Goal: Information Seeking & Learning: Learn about a topic

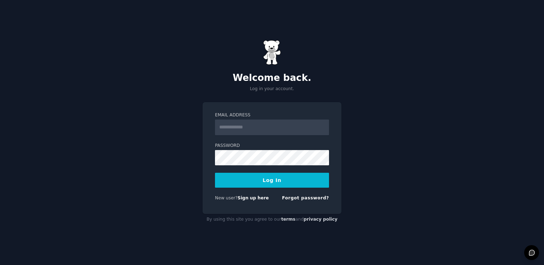
click at [275, 127] on input "Email Address" at bounding box center [272, 127] width 114 height 16
click at [275, 126] on input "Email Address" at bounding box center [272, 127] width 114 height 16
click at [274, 126] on input "Email Address" at bounding box center [272, 127] width 114 height 16
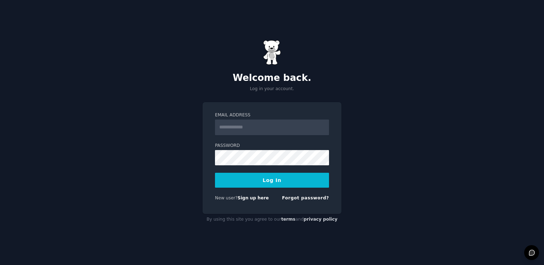
click at [274, 126] on input "Email Address" at bounding box center [272, 127] width 114 height 16
click at [292, 108] on div "Email Address Password Log In New user? Sign up here Forgot password?" at bounding box center [272, 158] width 139 height 112
click at [284, 129] on input "Email Address" at bounding box center [272, 127] width 114 height 16
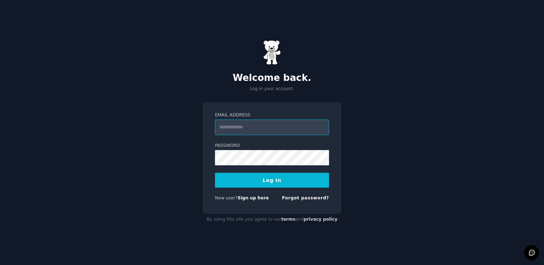
click at [284, 129] on input "Email Address" at bounding box center [272, 127] width 114 height 16
click at [227, 121] on input "Email Address" at bounding box center [272, 127] width 114 height 16
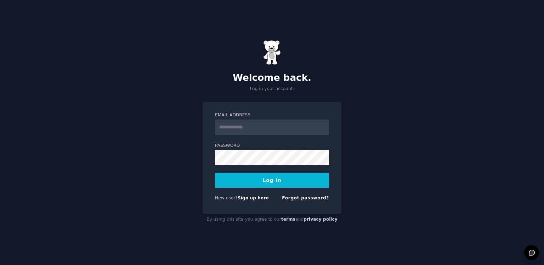
click at [227, 121] on input "Email Address" at bounding box center [272, 127] width 114 height 16
click at [276, 121] on input "Email Address" at bounding box center [272, 127] width 114 height 16
type input "**********"
click at [253, 180] on button "Log In" at bounding box center [272, 180] width 114 height 15
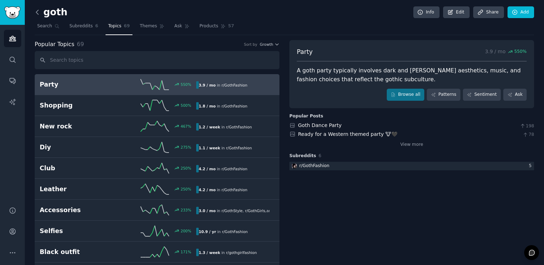
click at [37, 14] on icon at bounding box center [37, 12] width 7 height 7
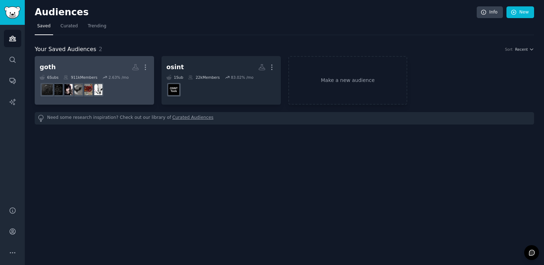
click at [92, 63] on h2 "goth More" at bounding box center [95, 67] width 110 height 12
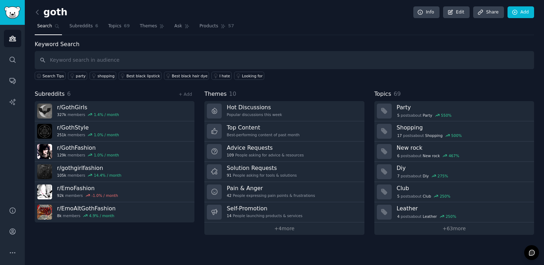
click at [269, 85] on div "Keyword Search Search Tips party shopping Best black lipstick Best black hair d…" at bounding box center [285, 137] width 500 height 195
click at [78, 28] on span "Subreddits" at bounding box center [80, 26] width 23 height 6
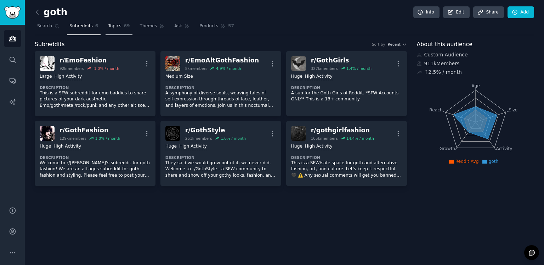
click at [124, 22] on link "Topics 69" at bounding box center [119, 28] width 27 height 15
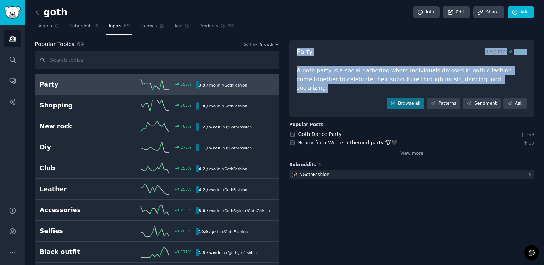
drag, startPoint x: 297, startPoint y: 47, endPoint x: 471, endPoint y: 78, distance: 176.2
click at [471, 78] on div "Party 3.9 / mo 550 % A goth party is a social gathering where individuals dress…" at bounding box center [412, 78] width 245 height 77
click at [471, 78] on div "A goth party is a social gathering where individuals dressed in gothic fashion …" at bounding box center [412, 79] width 230 height 26
drag, startPoint x: 471, startPoint y: 78, endPoint x: 296, endPoint y: 54, distance: 176.4
click at [296, 54] on div "Party 3.9 / mo 550 % A goth party is a social gathering where individuals dress…" at bounding box center [412, 78] width 245 height 77
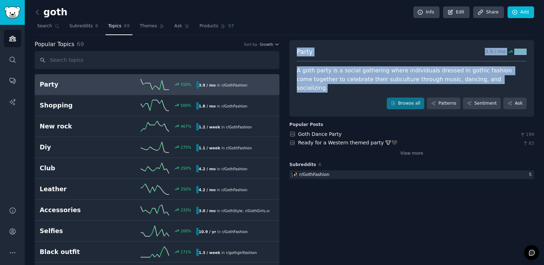
click at [302, 55] on span "Party" at bounding box center [305, 51] width 16 height 9
drag, startPoint x: 295, startPoint y: 51, endPoint x: 411, endPoint y: 77, distance: 119.2
click at [409, 77] on div "Party 3.9 / mo 550 % A goth party is a social gathering where individuals dress…" at bounding box center [412, 78] width 245 height 77
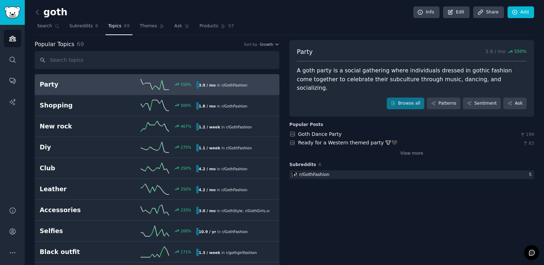
click at [481, 77] on div "A goth party is a social gathering where individuals dressed in gothic fashion …" at bounding box center [412, 79] width 230 height 26
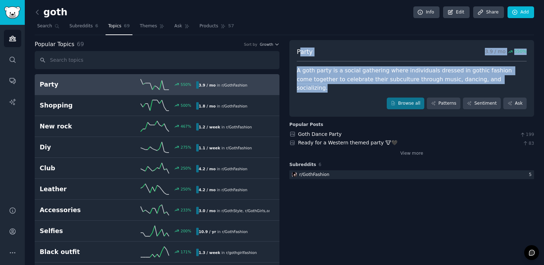
drag, startPoint x: 477, startPoint y: 80, endPoint x: 299, endPoint y: 49, distance: 180.6
click at [299, 49] on div "Party 3.9 / mo 550 % A goth party is a social gathering where individuals dress…" at bounding box center [412, 78] width 245 height 77
click at [300, 49] on span "Party" at bounding box center [305, 51] width 16 height 9
drag, startPoint x: 292, startPoint y: 49, endPoint x: 464, endPoint y: 84, distance: 175.3
click at [464, 84] on div "Party 3.9 / mo 550 % A goth party is a social gathering where individuals dress…" at bounding box center [412, 78] width 245 height 77
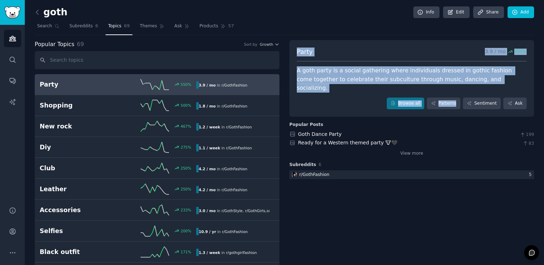
click at [468, 83] on div "A goth party is a social gathering where individuals dressed in gothic fashion …" at bounding box center [412, 79] width 230 height 26
drag, startPoint x: 468, startPoint y: 83, endPoint x: 289, endPoint y: 54, distance: 181.6
click at [290, 54] on div "Party 3.9 / mo 550 % A goth party is a social gathering where individuals dress…" at bounding box center [412, 78] width 245 height 77
click at [320, 63] on div "Party 3.9 / mo 550 % A goth party is a social gathering where individuals dress…" at bounding box center [412, 78] width 245 height 77
drag, startPoint x: 285, startPoint y: 48, endPoint x: 487, endPoint y: 78, distance: 204.1
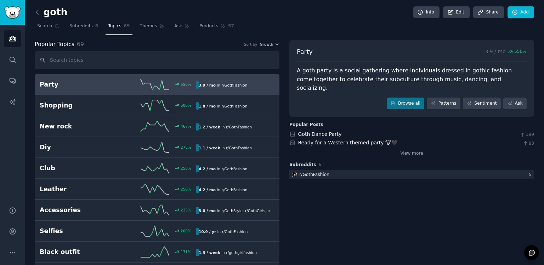
click at [488, 78] on div "A goth party is a social gathering where individuals dressed in gothic fashion …" at bounding box center [412, 79] width 230 height 26
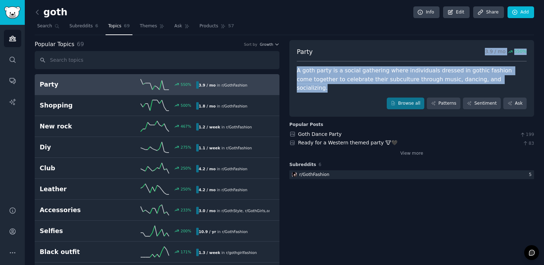
drag, startPoint x: 488, startPoint y: 78, endPoint x: 309, endPoint y: 56, distance: 179.5
click at [309, 56] on div "Party 3.9 / mo 550 % A goth party is a social gathering where individuals dress…" at bounding box center [412, 78] width 245 height 77
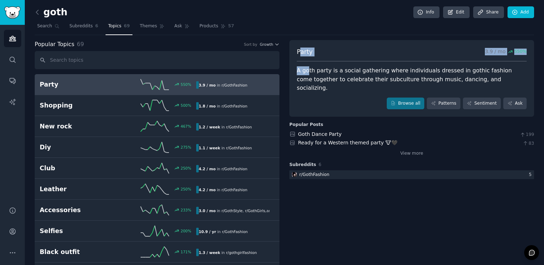
drag, startPoint x: 299, startPoint y: 54, endPoint x: 319, endPoint y: 73, distance: 28.1
click at [309, 72] on div "Party 3.9 / mo 550 % A goth party is a social gathering where individuals dress…" at bounding box center [412, 78] width 245 height 77
click at [323, 75] on div "A goth party is a social gathering where individuals dressed in gothic fashion …" at bounding box center [412, 79] width 230 height 26
click at [323, 71] on div "A goth party is a social gathering where individuals dressed in gothic fashion …" at bounding box center [412, 79] width 230 height 26
click at [49, 28] on span "Search" at bounding box center [44, 26] width 15 height 6
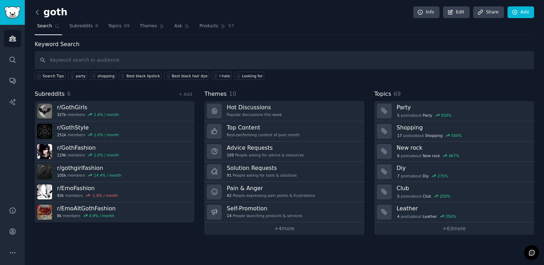
click at [39, 13] on icon at bounding box center [37, 12] width 7 height 7
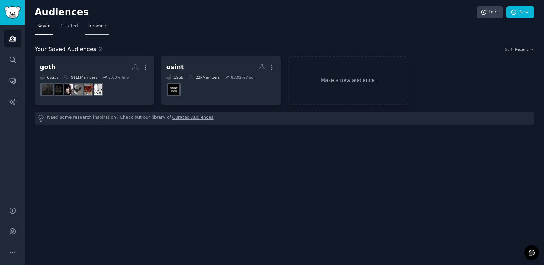
click at [86, 30] on link "Trending" at bounding box center [96, 28] width 23 height 15
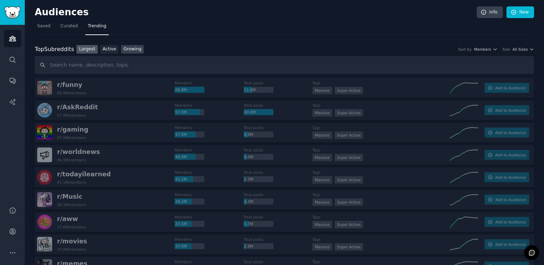
click at [132, 50] on link "Growing" at bounding box center [132, 49] width 23 height 9
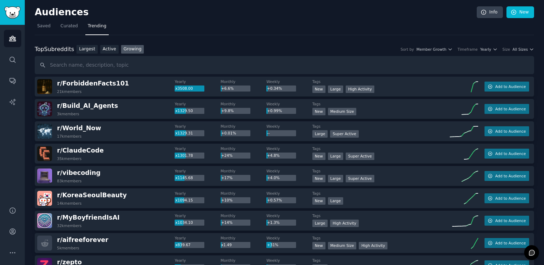
drag, startPoint x: 334, startPoint y: 24, endPoint x: 329, endPoint y: 34, distance: 11.3
click at [329, 34] on nav "Saved Curated Trending" at bounding box center [285, 28] width 500 height 15
drag, startPoint x: 184, startPoint y: 133, endPoint x: 168, endPoint y: 129, distance: 16.4
click at [168, 129] on div "r/ World_Now 17k members" at bounding box center [106, 131] width 138 height 15
